Goal: Information Seeking & Learning: Learn about a topic

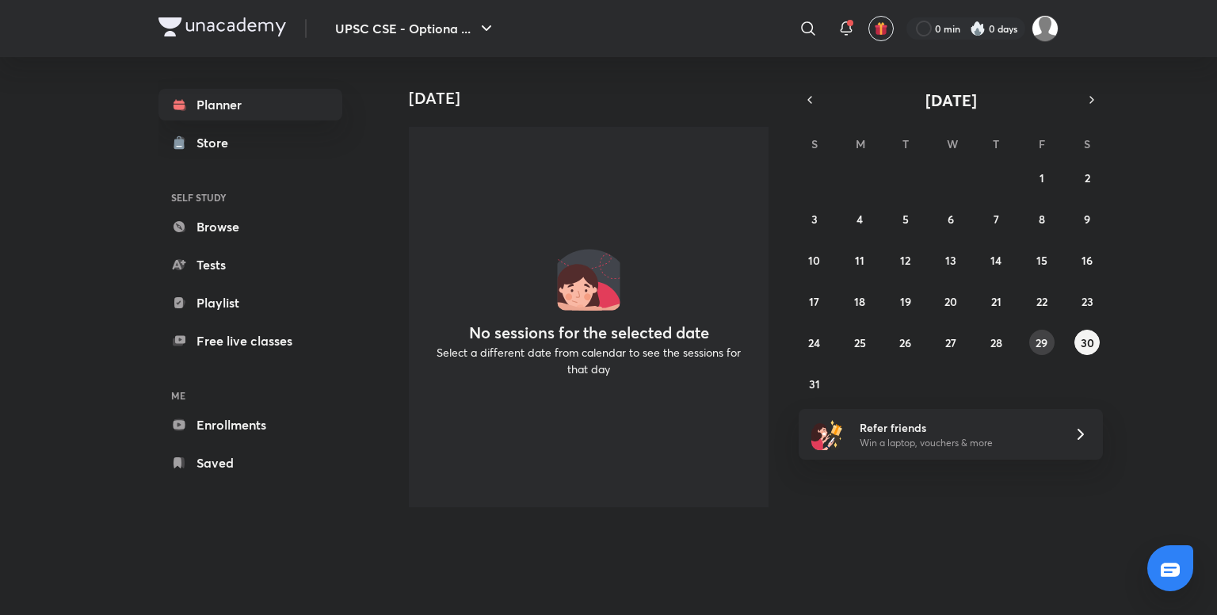
click at [1048, 337] on abbr "29" at bounding box center [1042, 342] width 12 height 15
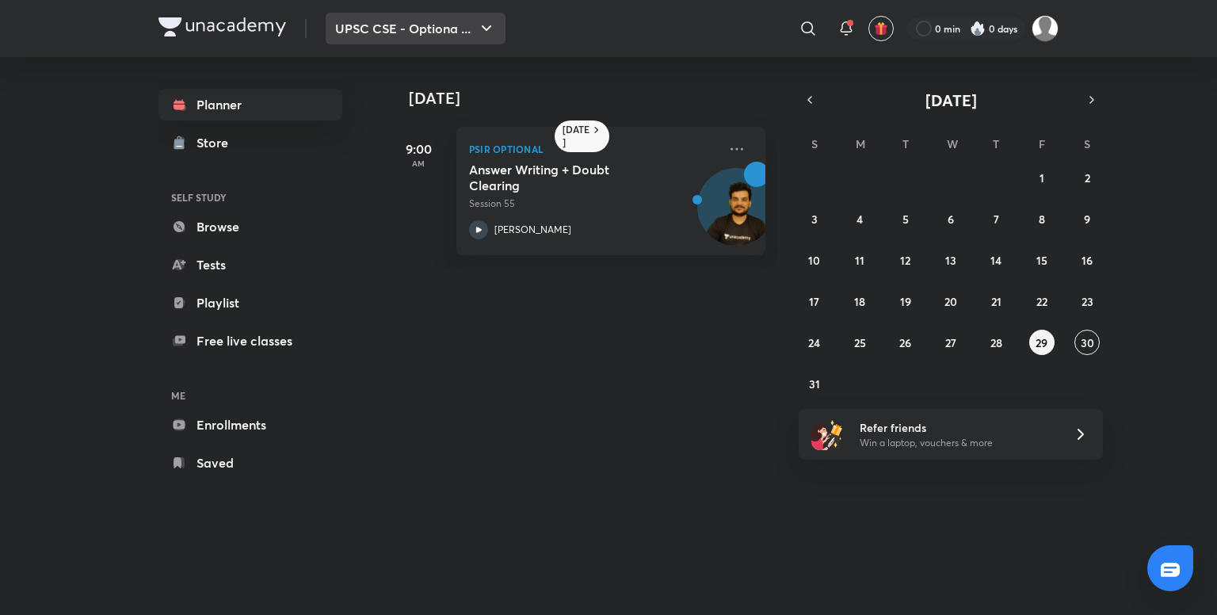
click at [429, 17] on button "UPSC CSE - Optiona ..." at bounding box center [416, 29] width 180 height 32
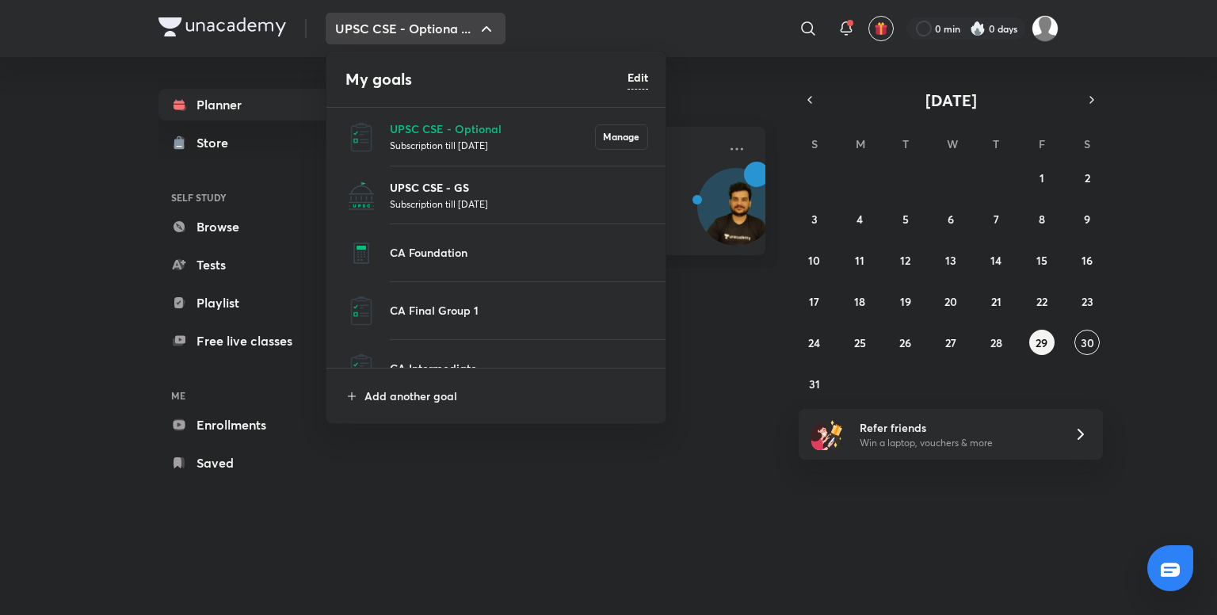
click at [430, 184] on p "UPSC CSE - GS" at bounding box center [519, 187] width 258 height 17
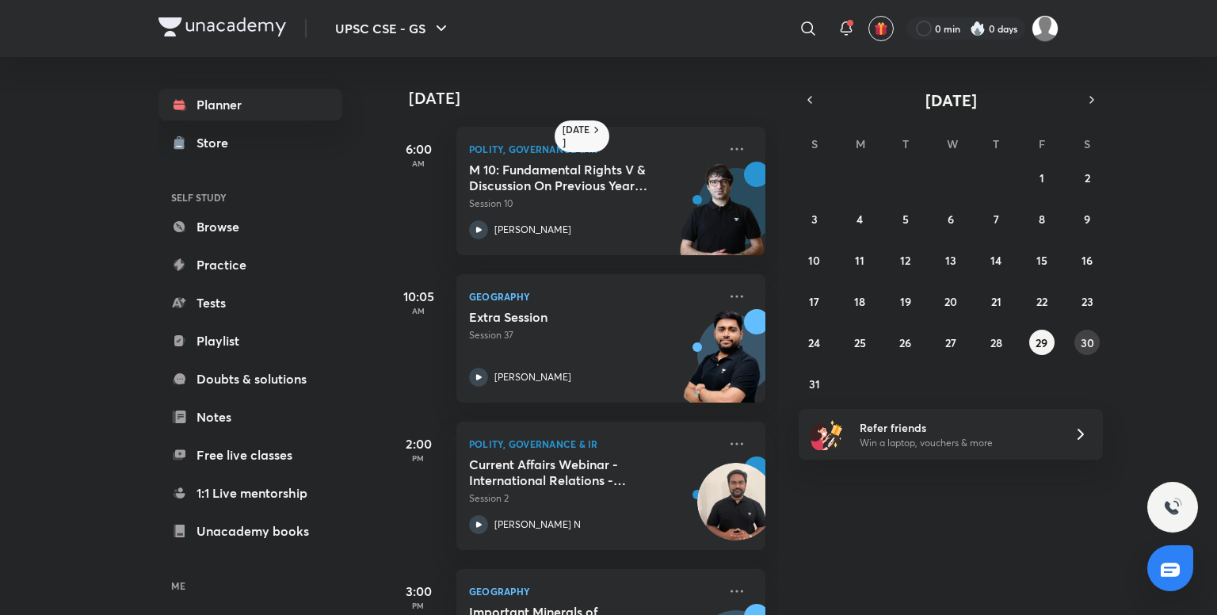
click at [1094, 342] on abbr "30" at bounding box center [1087, 342] width 13 height 15
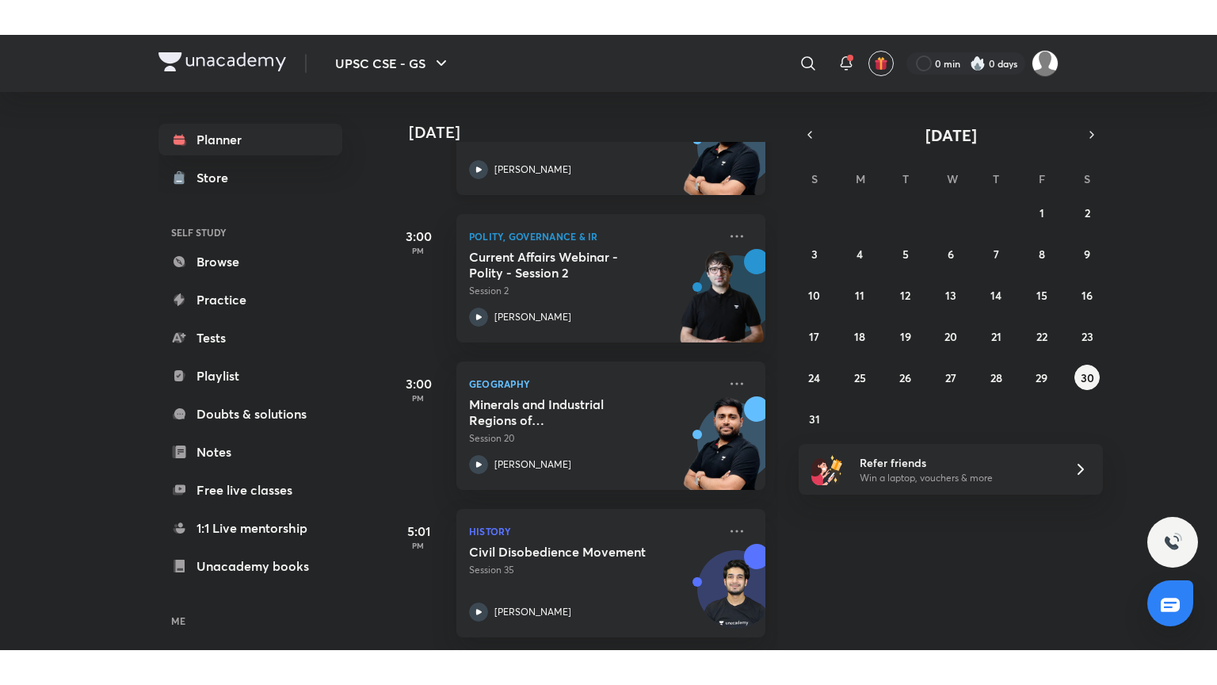
scroll to position [327, 0]
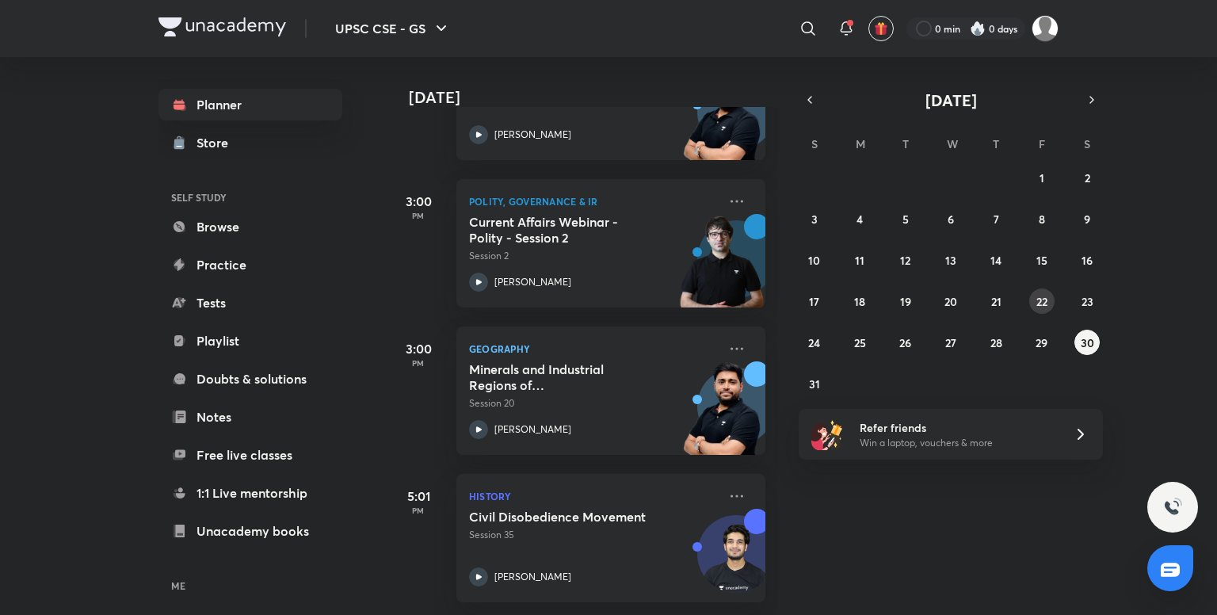
click at [1043, 305] on abbr "22" at bounding box center [1042, 301] width 11 height 15
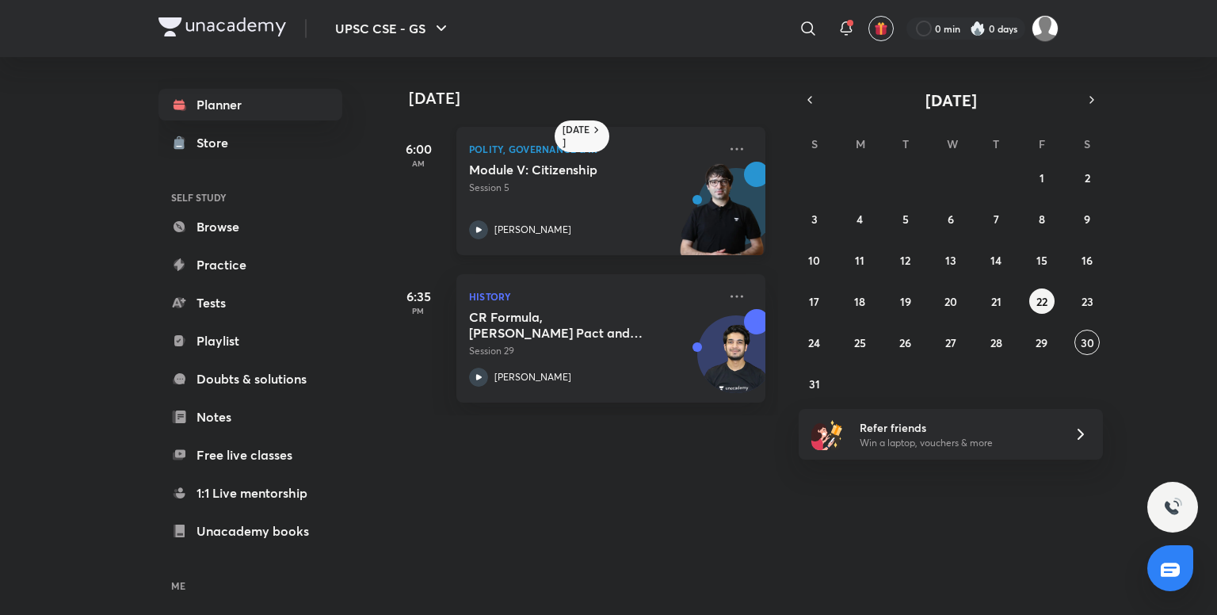
click at [621, 208] on div "Module V: Citizenship Session 5 [PERSON_NAME]" at bounding box center [593, 201] width 249 height 78
click at [598, 185] on p "Session 5" at bounding box center [593, 188] width 249 height 14
